Goal: Check status: Check status

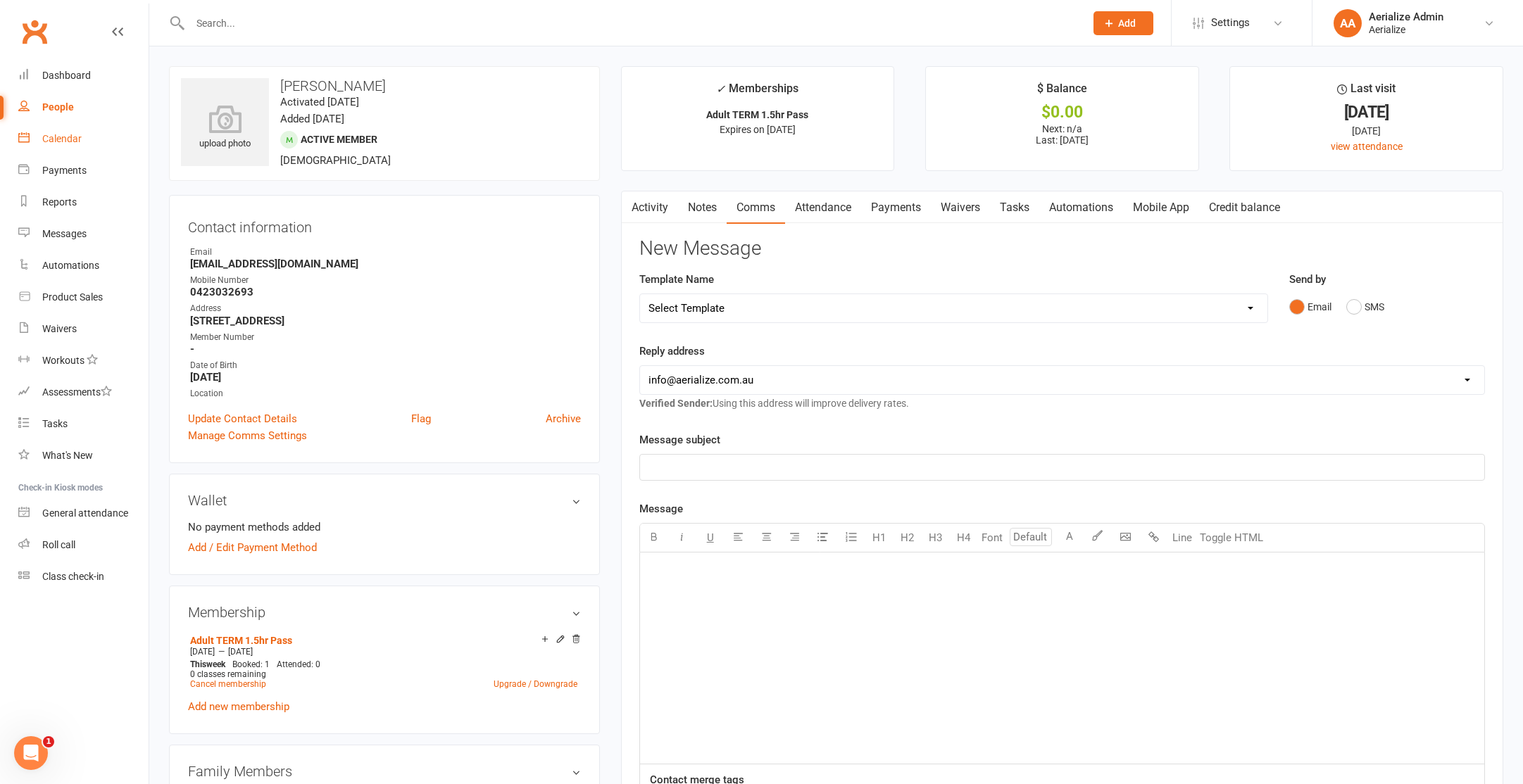
click at [49, 138] on div "Calendar" at bounding box center [62, 138] width 40 height 11
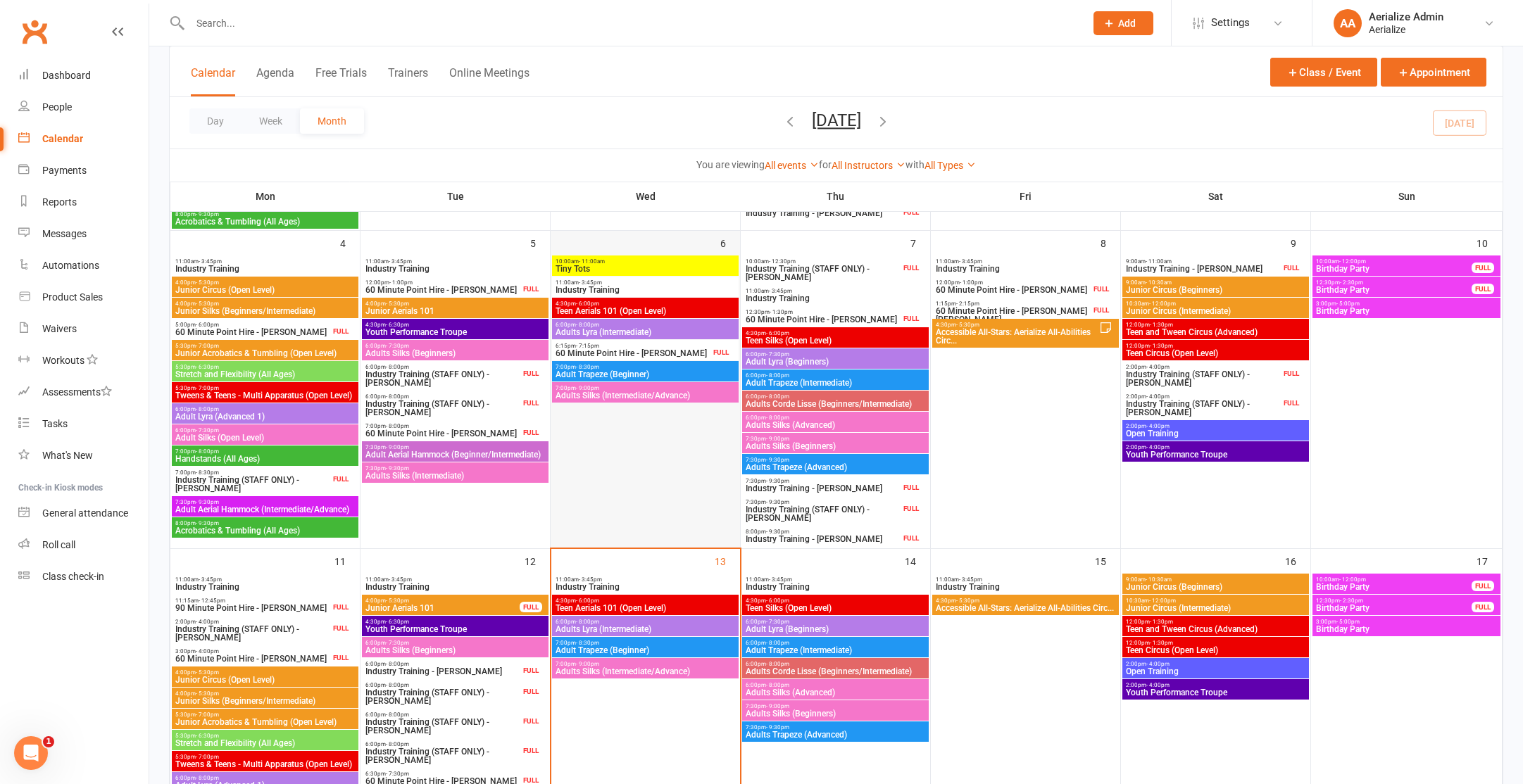
scroll to position [510, 0]
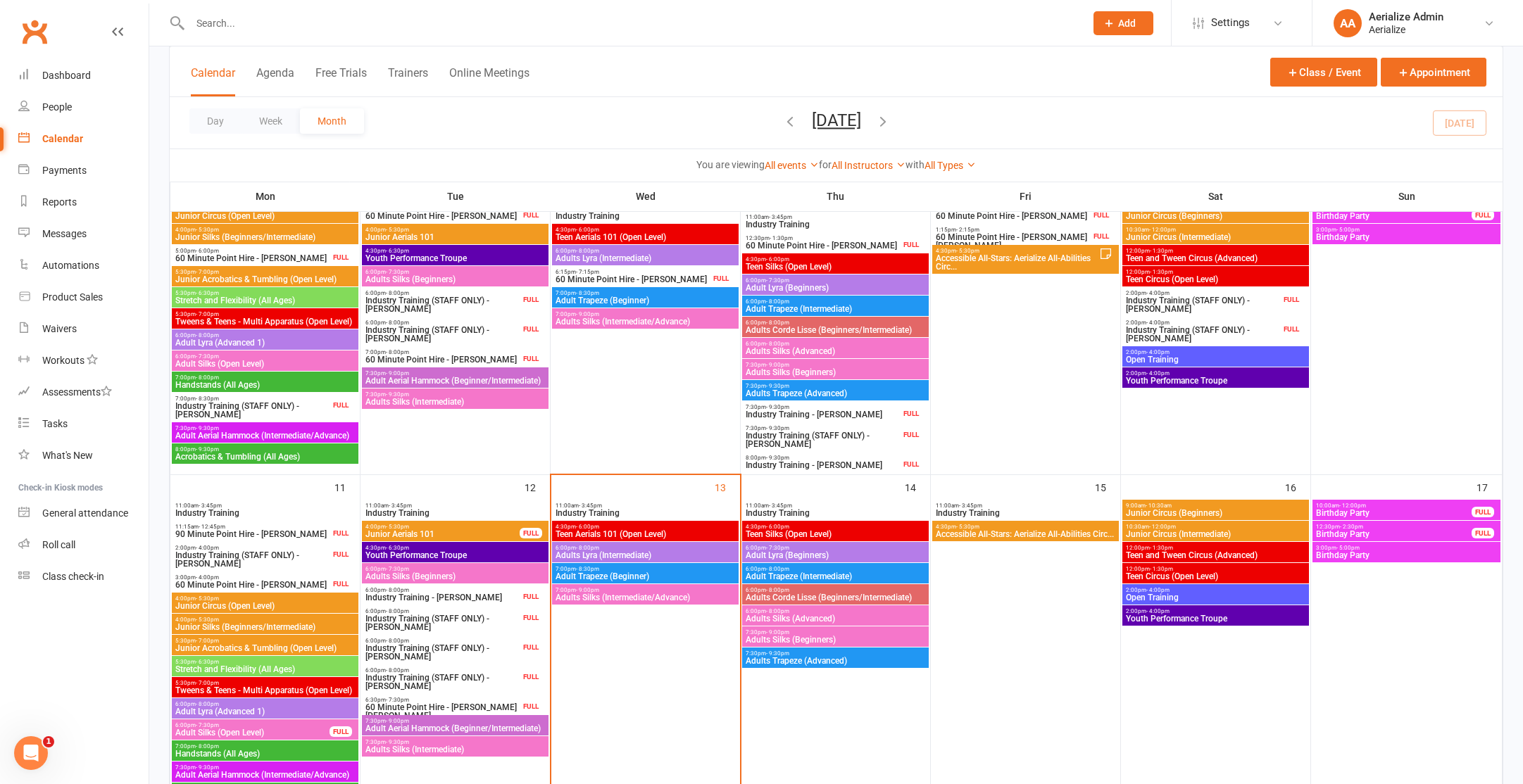
click at [637, 595] on span "Adults Silks (Intermediate/Advance)" at bounding box center [645, 597] width 181 height 8
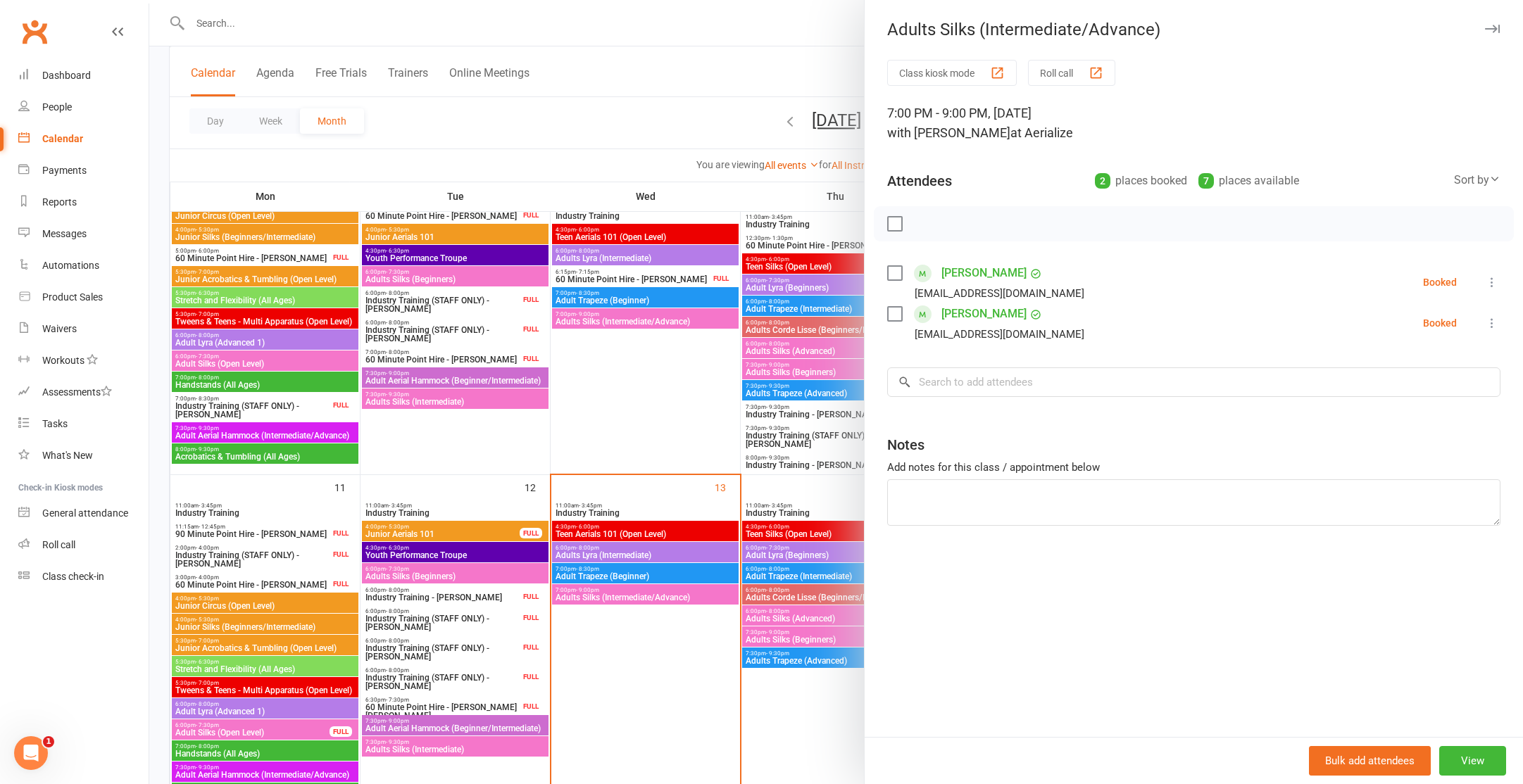
click at [644, 316] on div at bounding box center [836, 392] width 1374 height 784
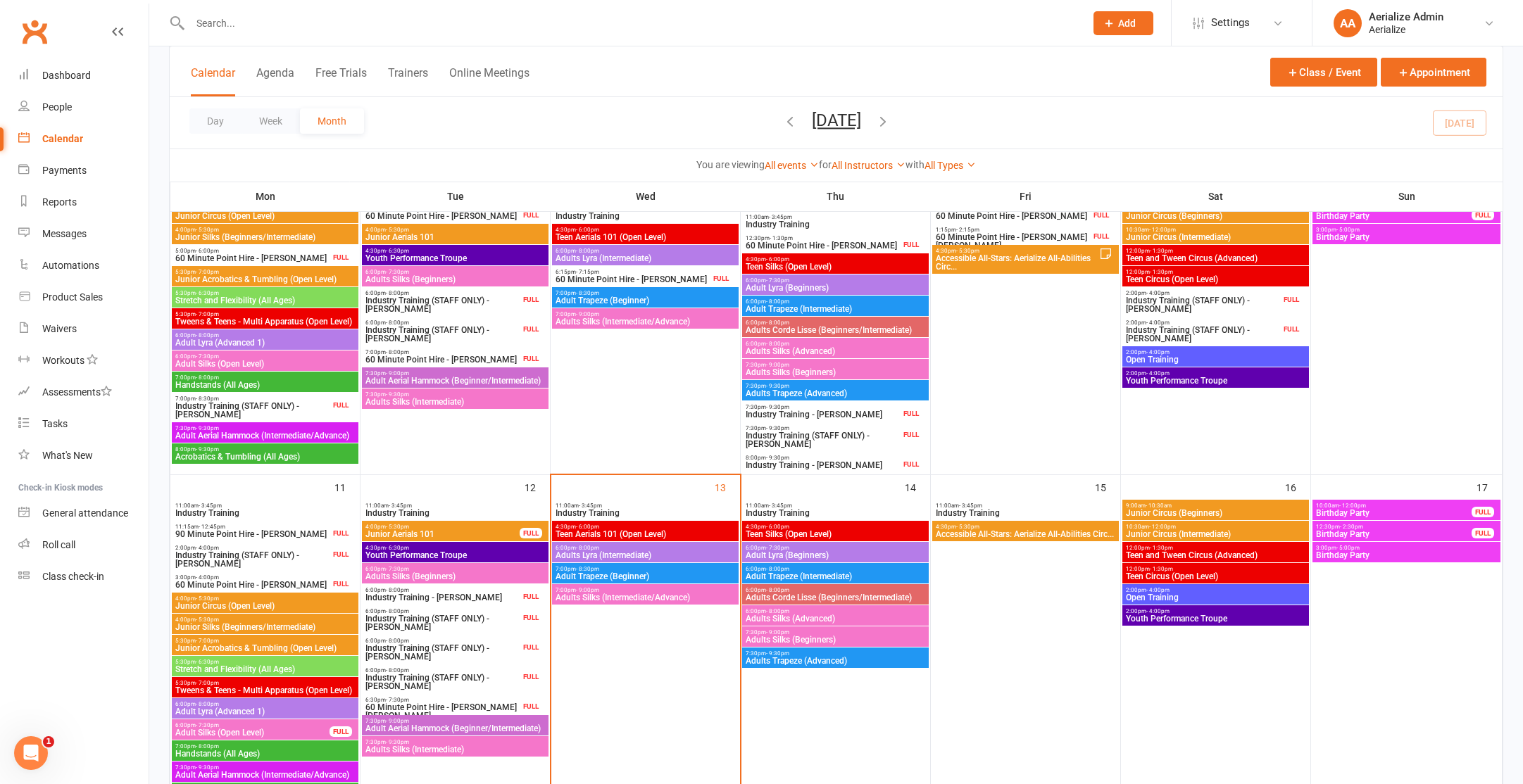
click at [645, 321] on span "Adults Silks (Intermediate/Advance)" at bounding box center [645, 321] width 181 height 8
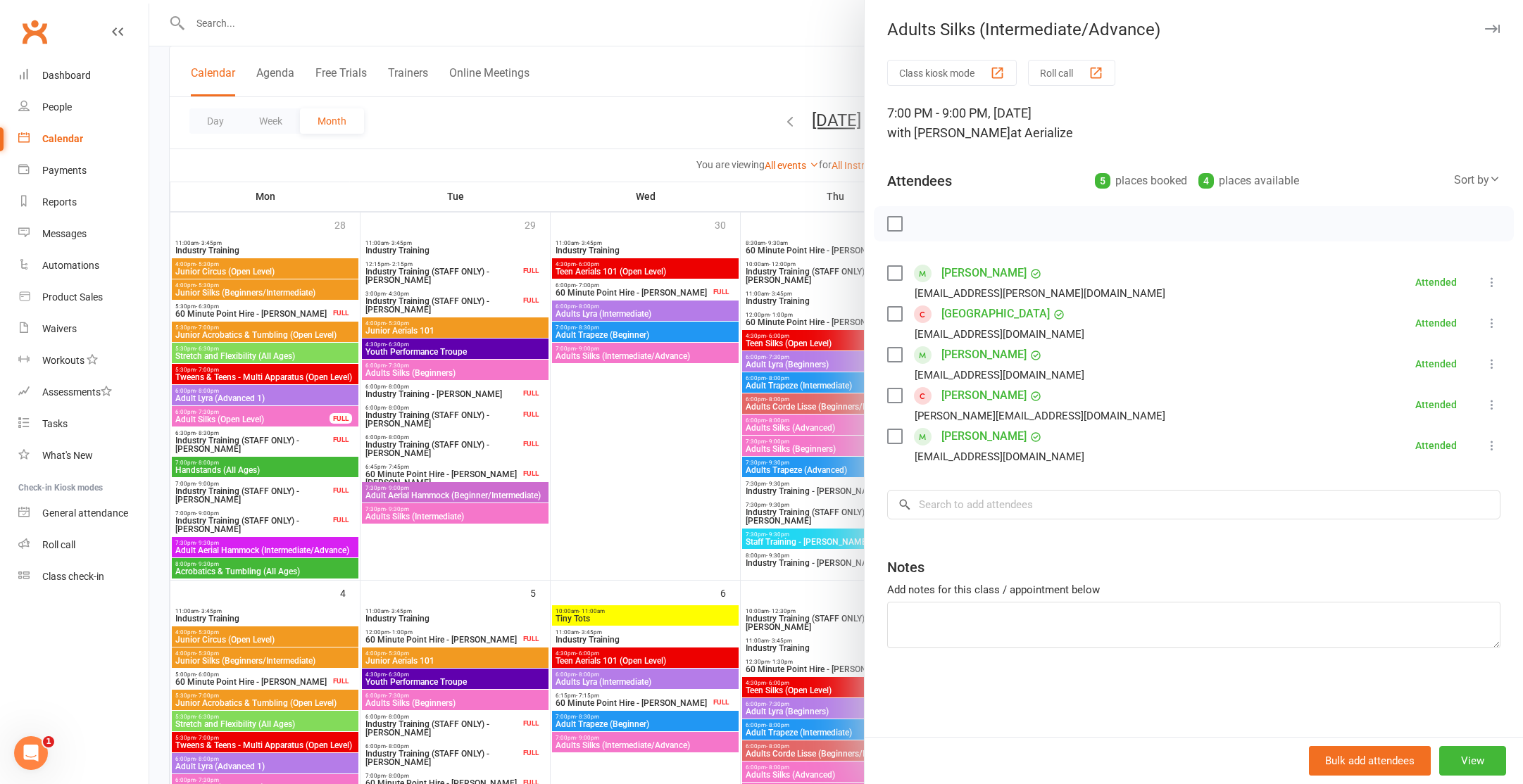
scroll to position [83, 0]
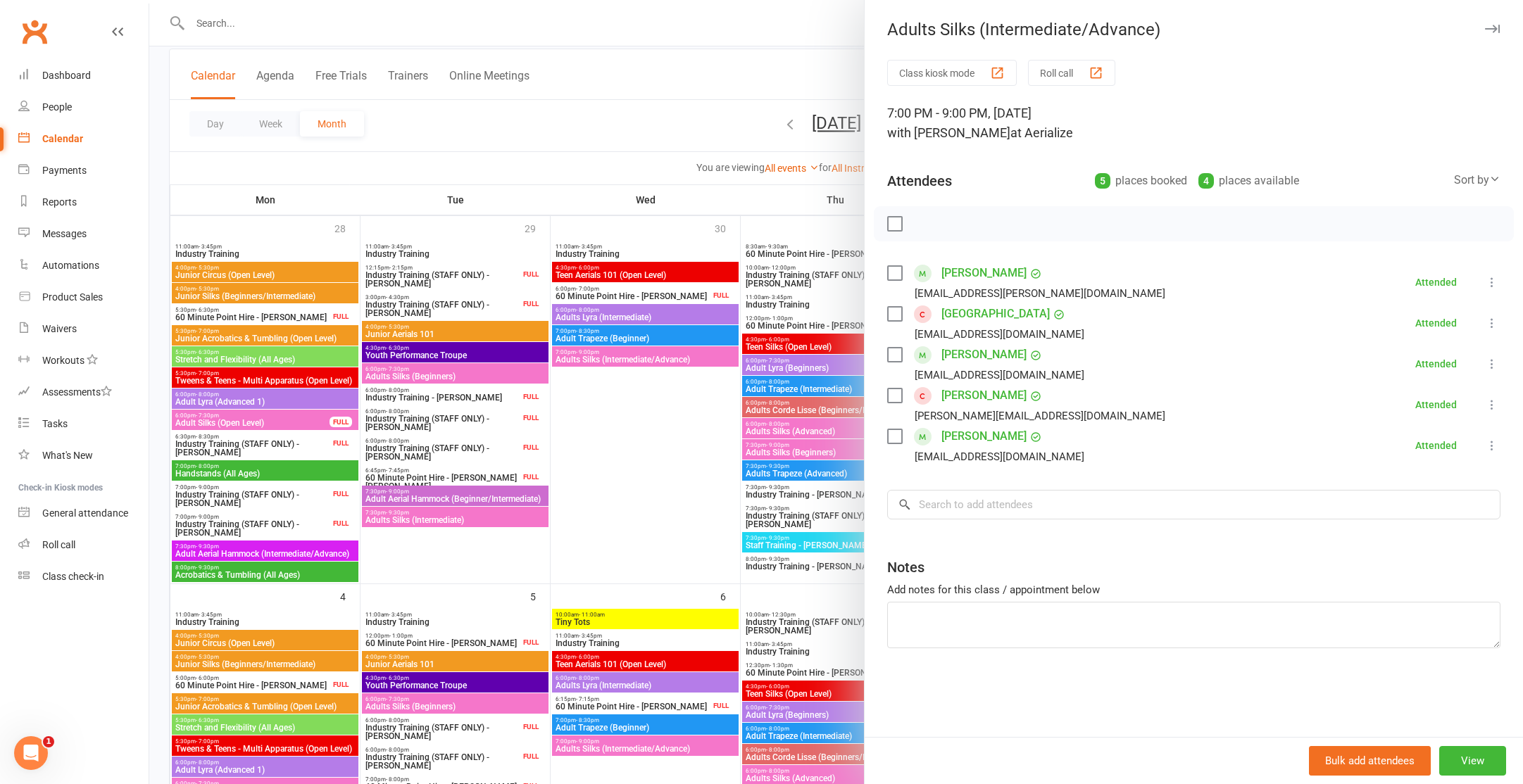
click at [634, 366] on div at bounding box center [836, 392] width 1374 height 784
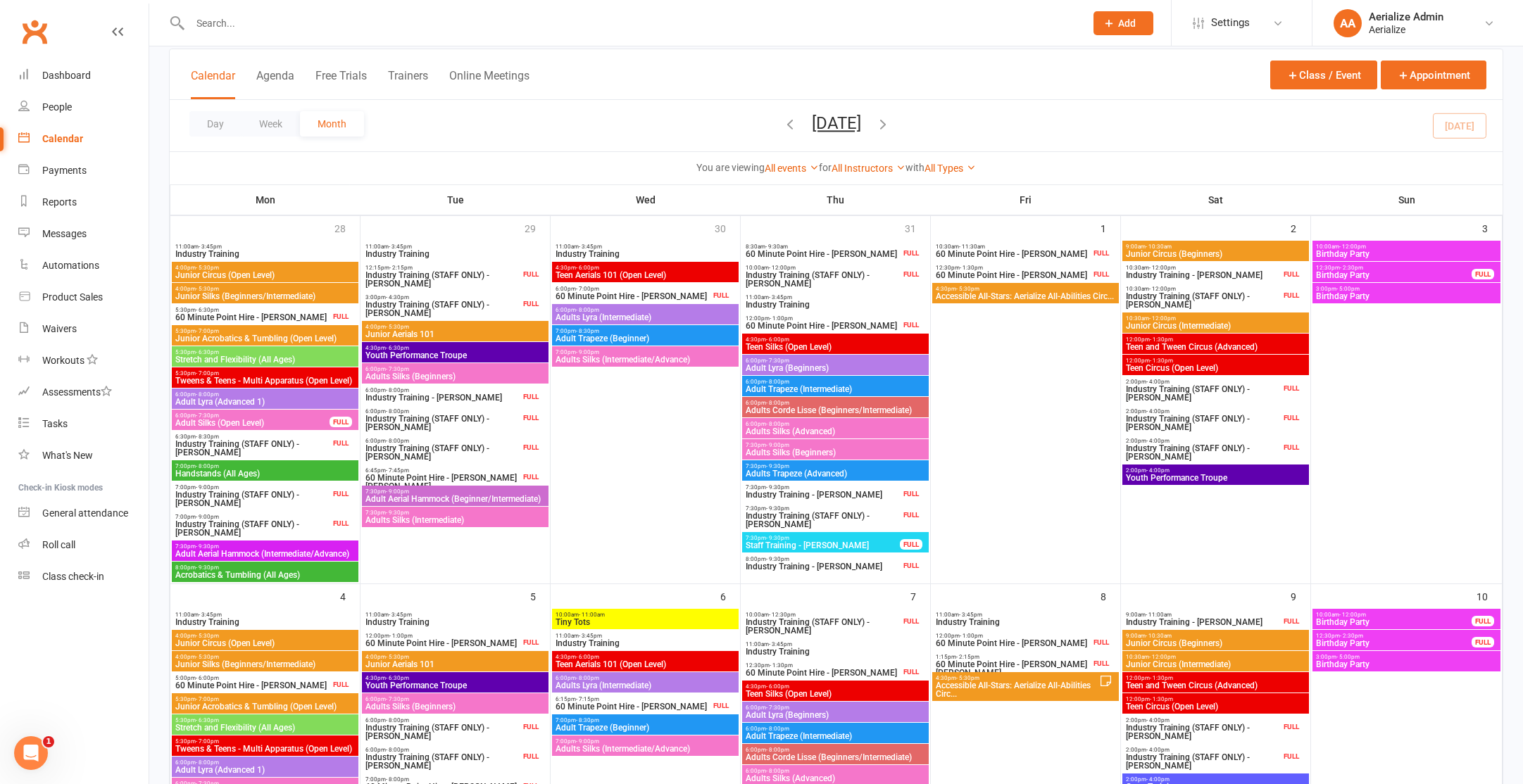
click at [636, 363] on span "Adults Silks (Intermediate/Advance)" at bounding box center [645, 359] width 181 height 8
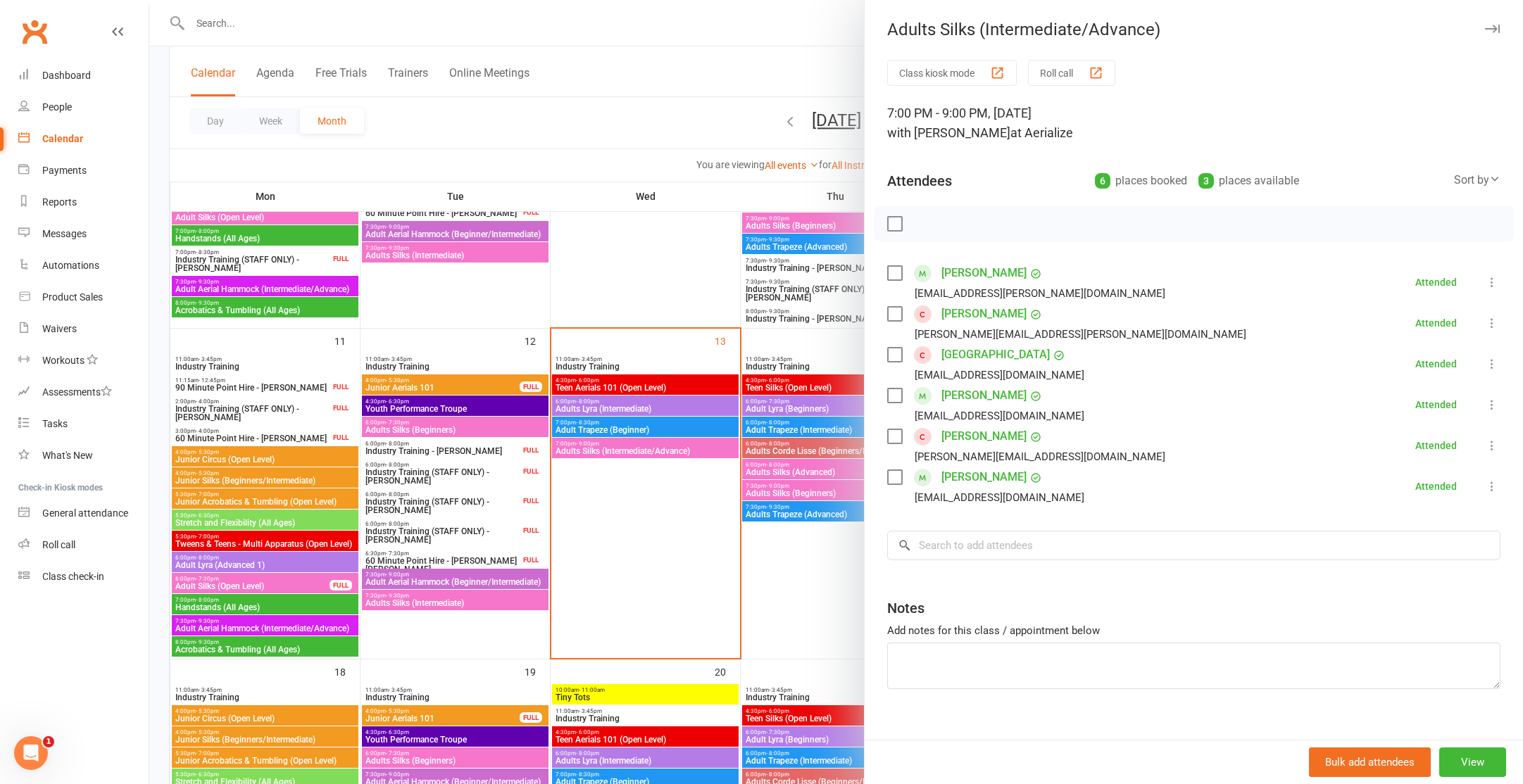
scroll to position [655, 0]
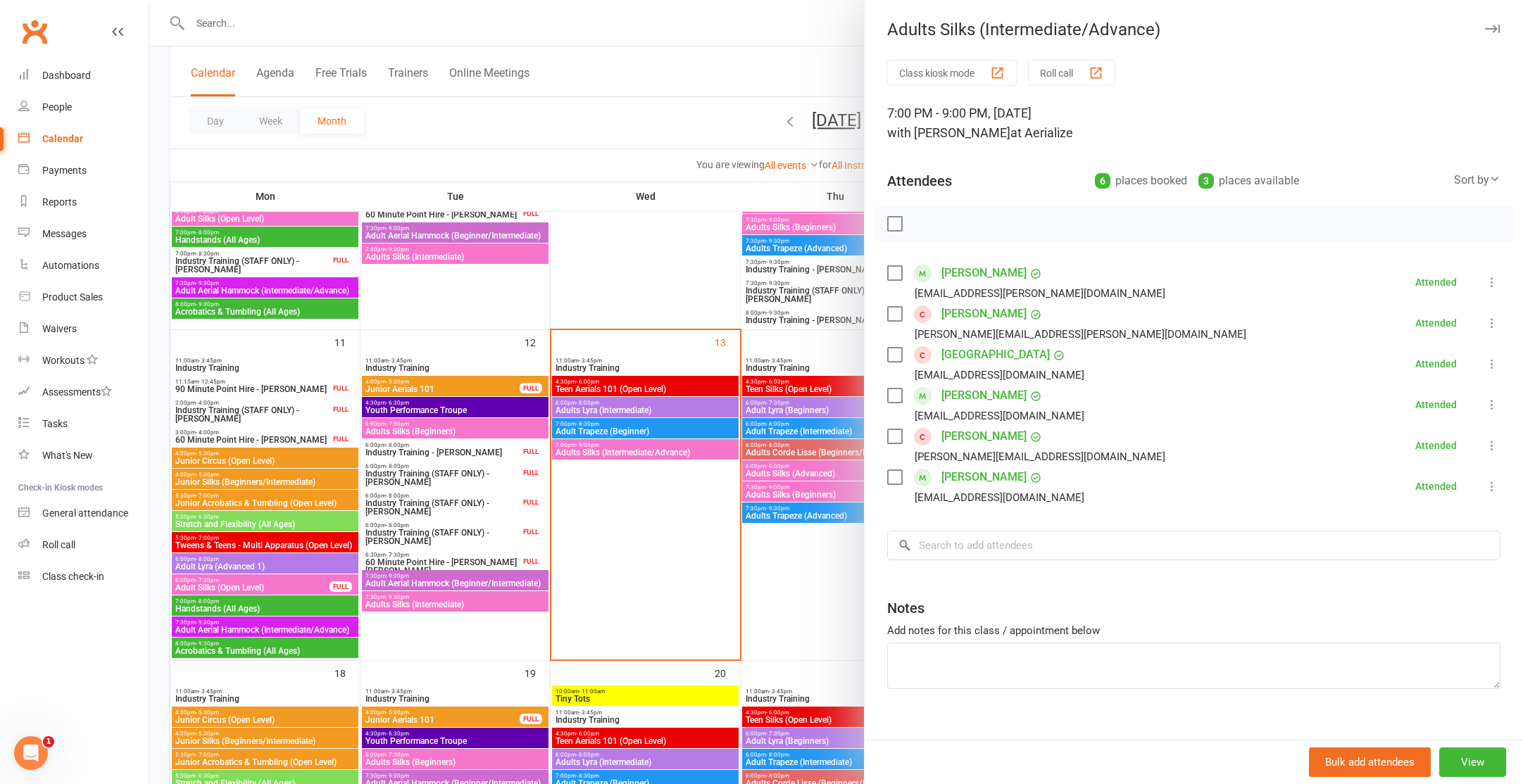
click at [966, 316] on link "[PERSON_NAME]" at bounding box center [983, 314] width 85 height 22
